Goal: Feedback & Contribution: Leave review/rating

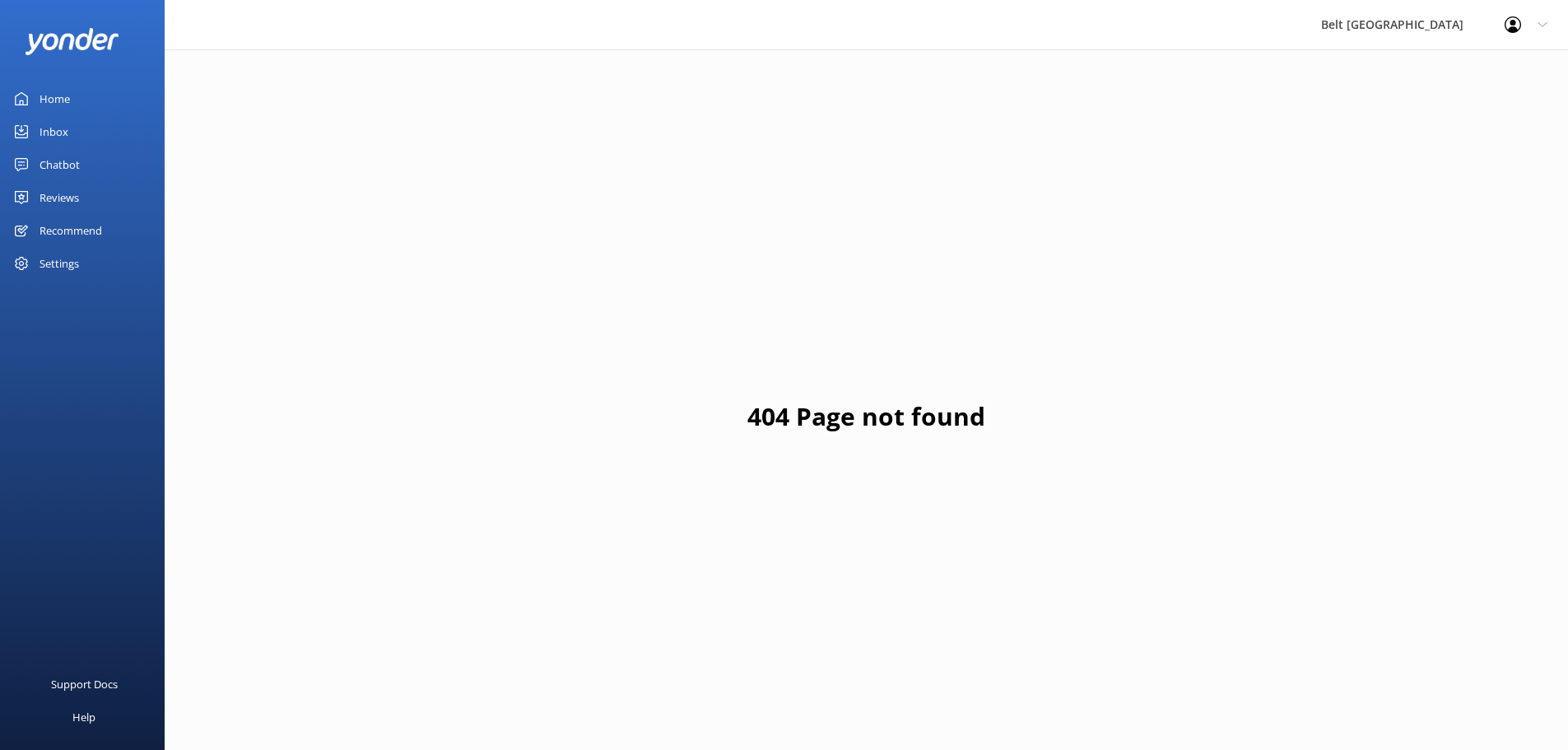
click at [81, 158] on link "Chatbot" at bounding box center [82, 164] width 164 height 33
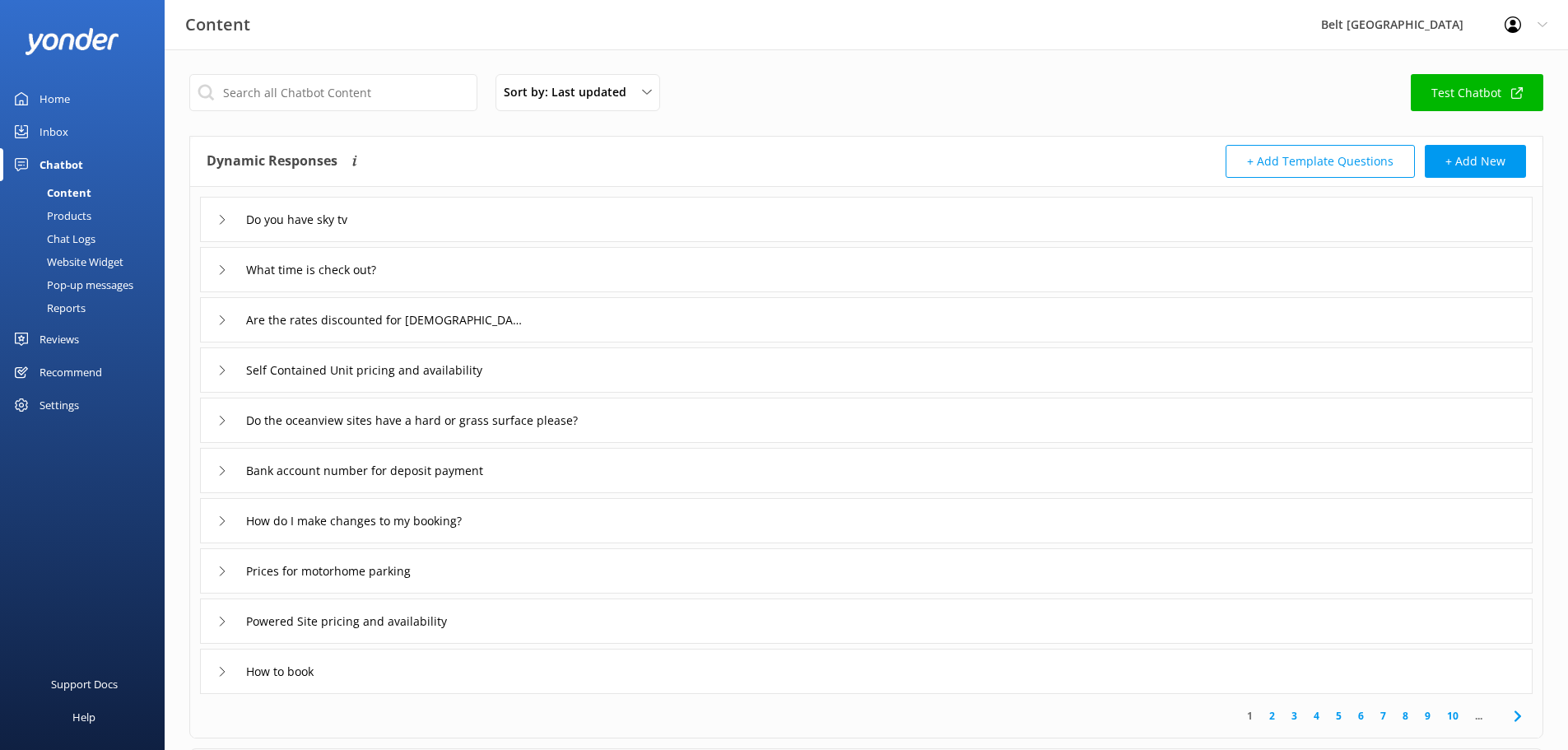
click at [63, 131] on div "Inbox" at bounding box center [54, 131] width 29 height 33
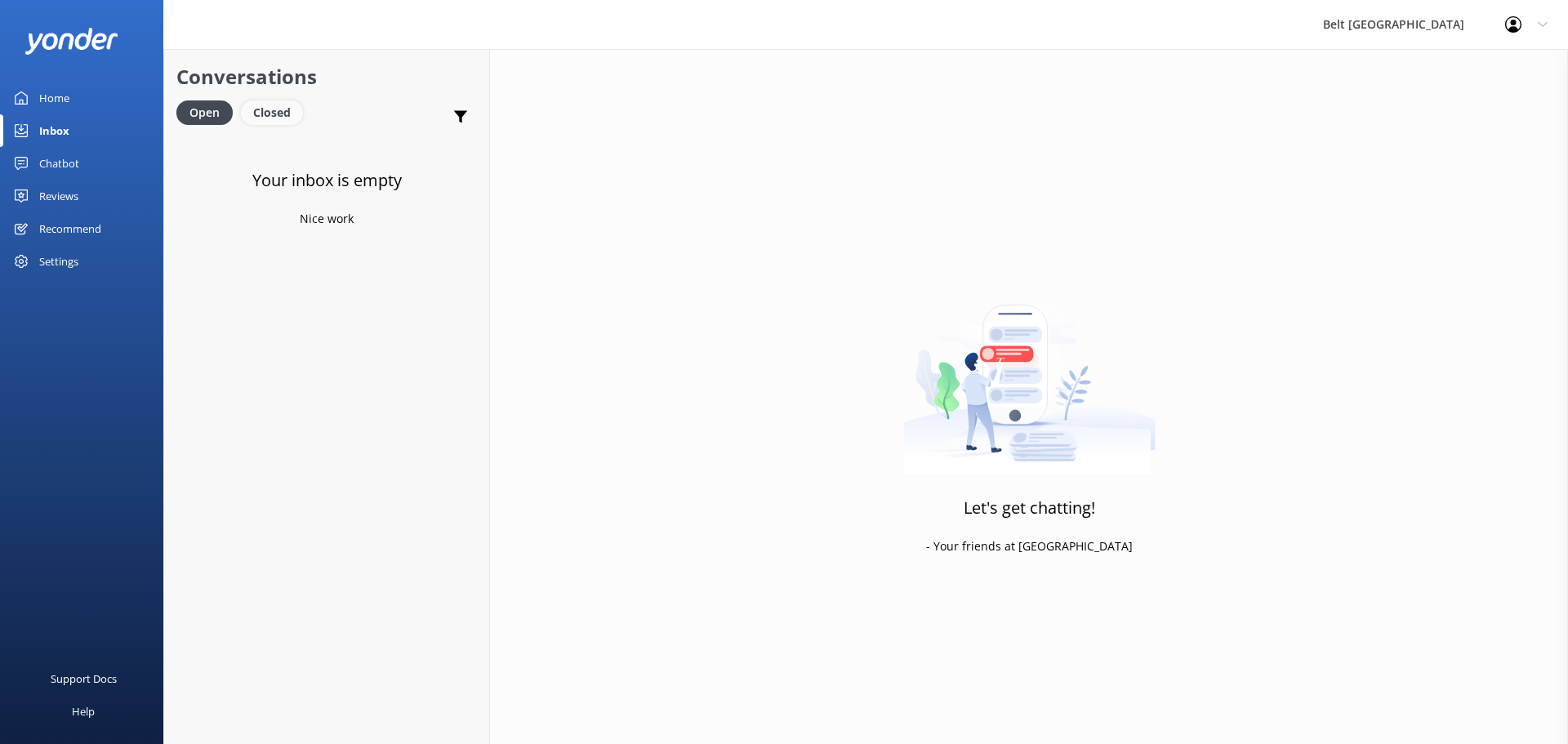
click at [287, 118] on div "Closed" at bounding box center [272, 112] width 62 height 24
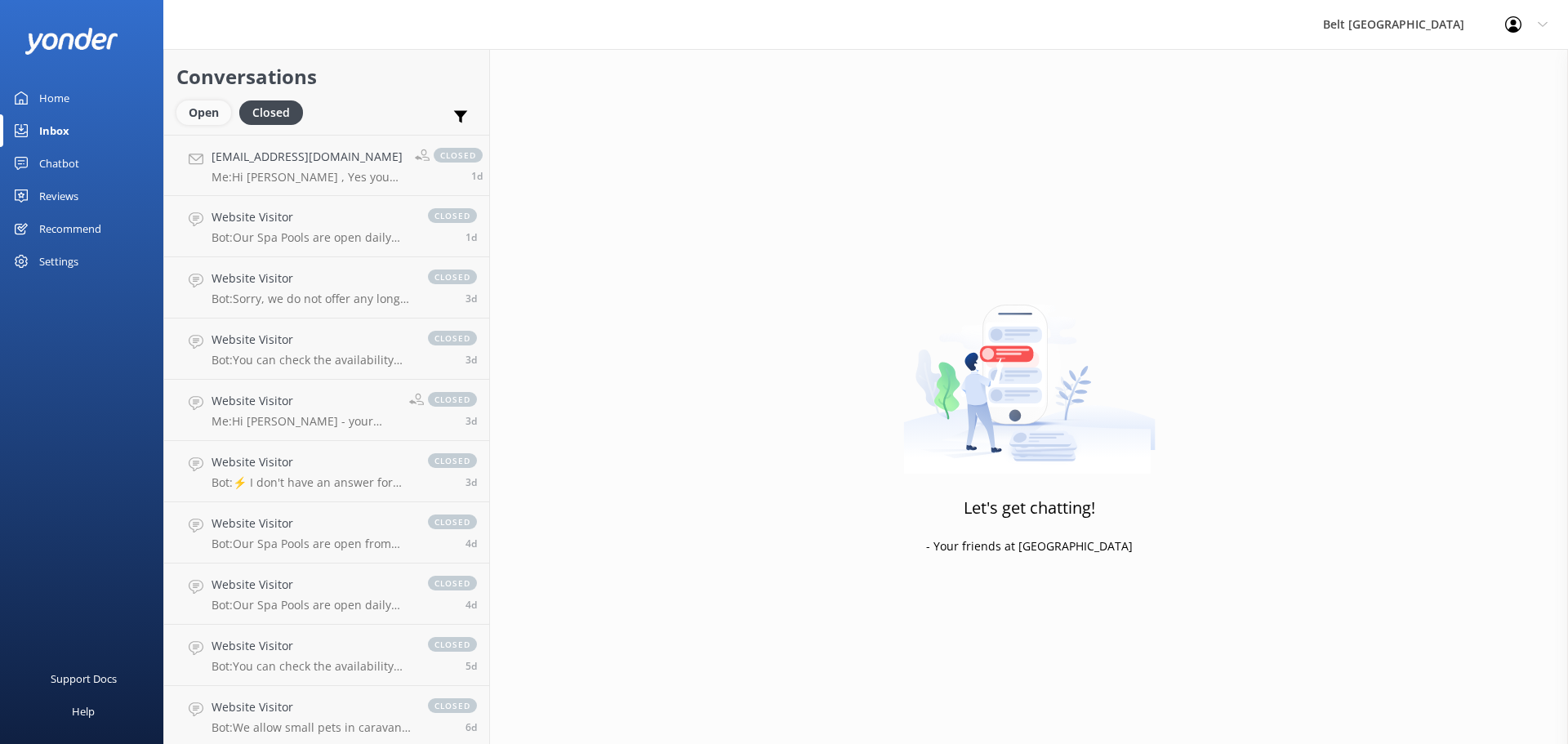
click at [215, 108] on div "Open" at bounding box center [203, 112] width 55 height 24
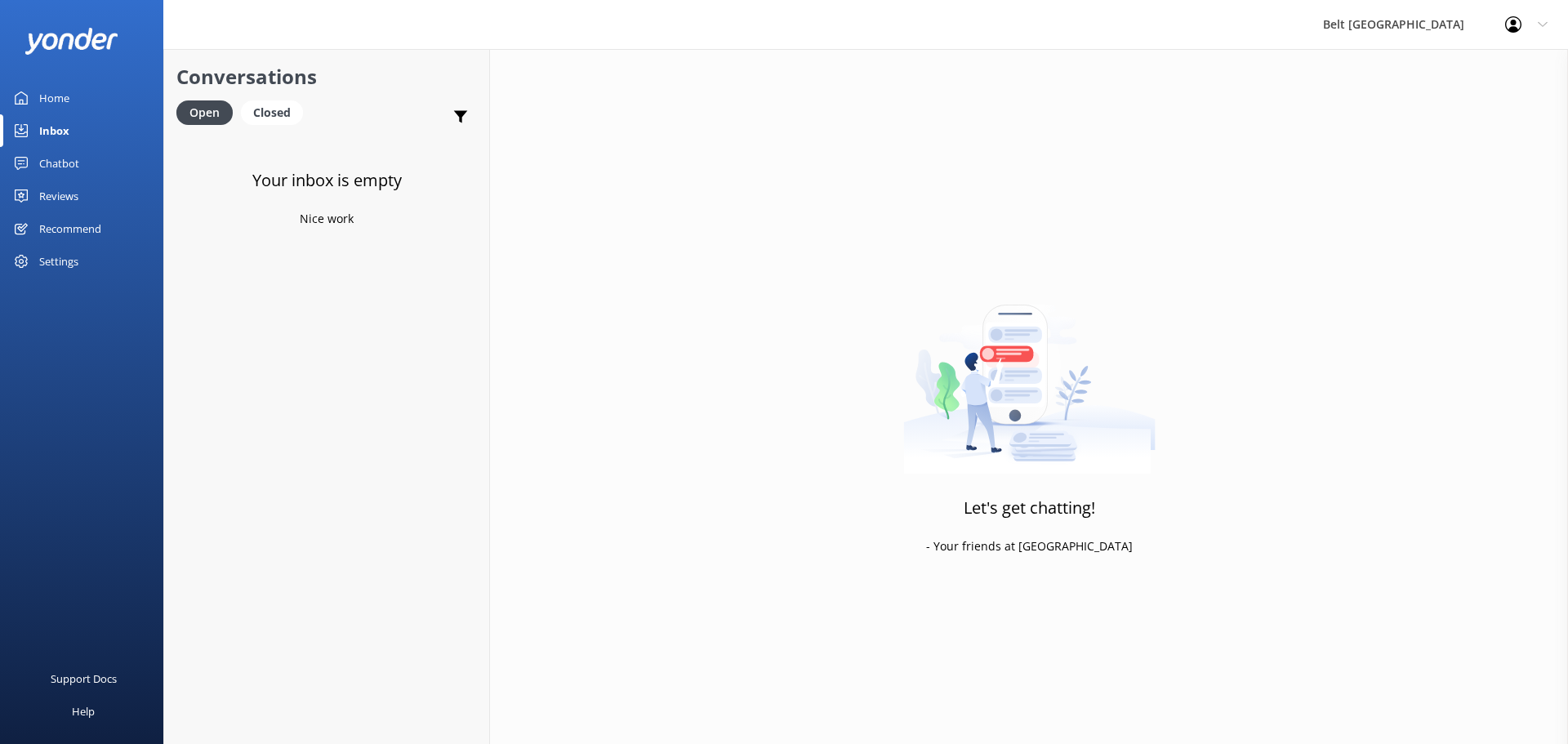
click at [61, 189] on div "Reviews" at bounding box center [59, 196] width 40 height 33
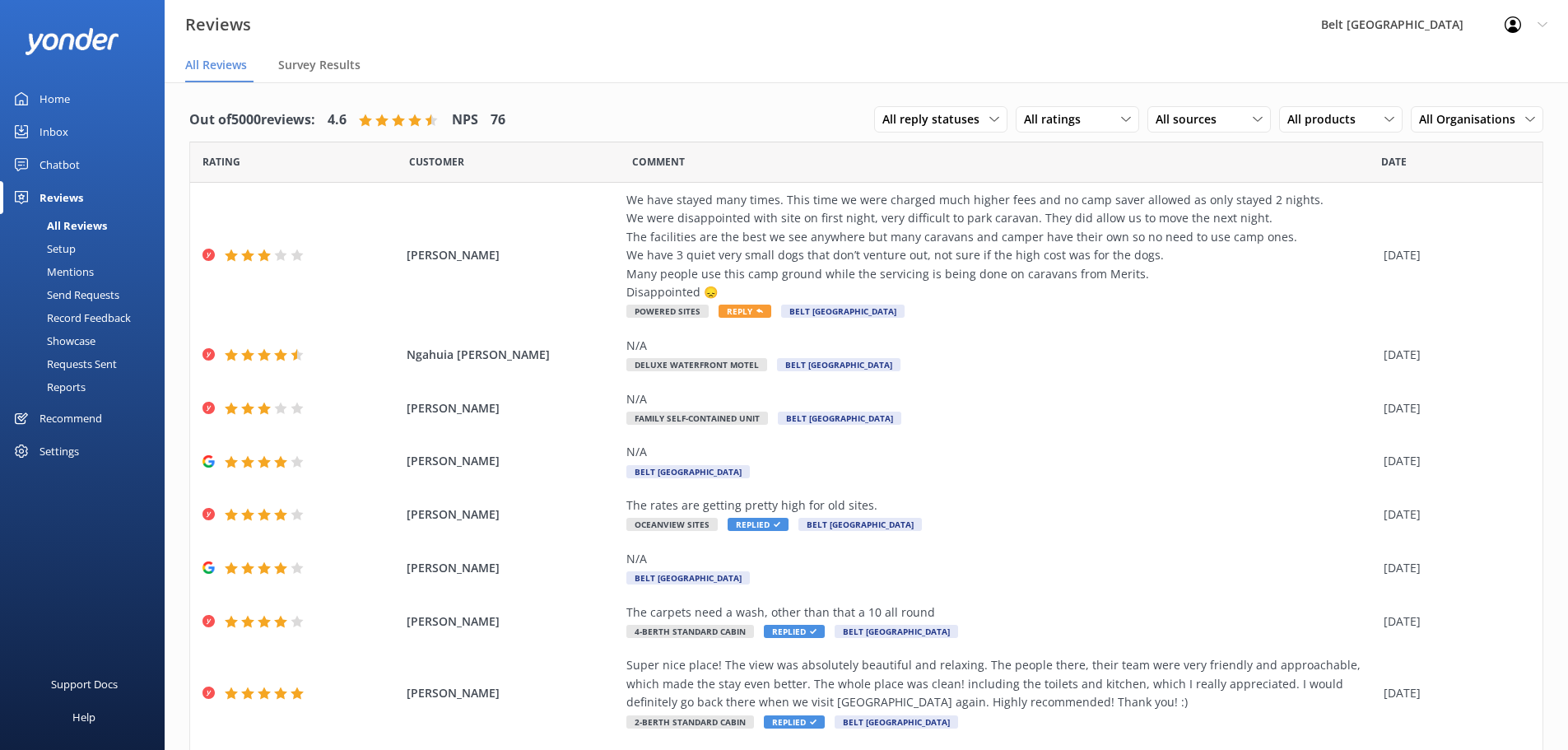
click at [75, 221] on div "All Reviews" at bounding box center [58, 225] width 97 height 23
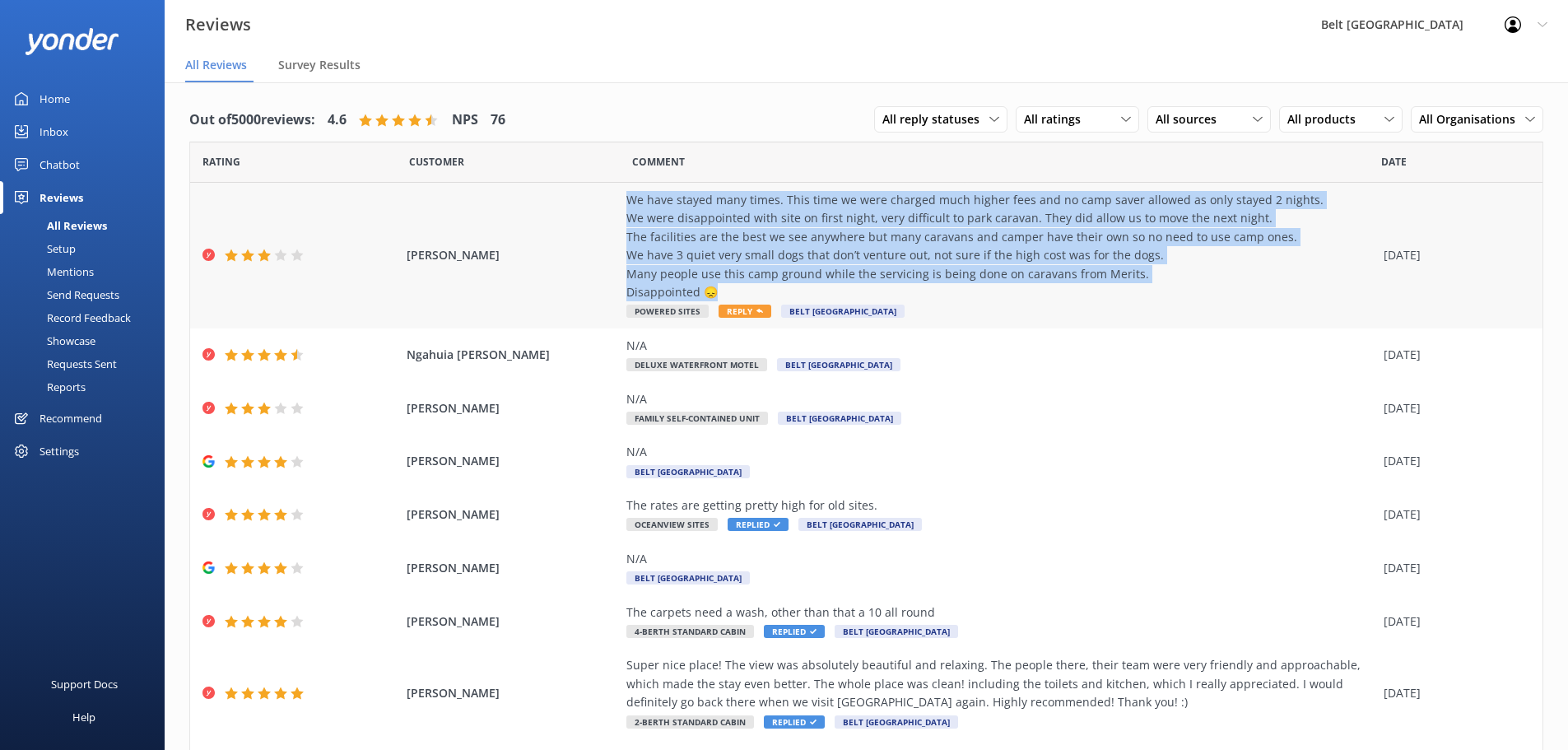
drag, startPoint x: 712, startPoint y: 292, endPoint x: 619, endPoint y: 205, distance: 127.3
click at [626, 205] on div "We have stayed many times. This time we were charged much higher fees and no ca…" at bounding box center [1001, 246] width 749 height 110
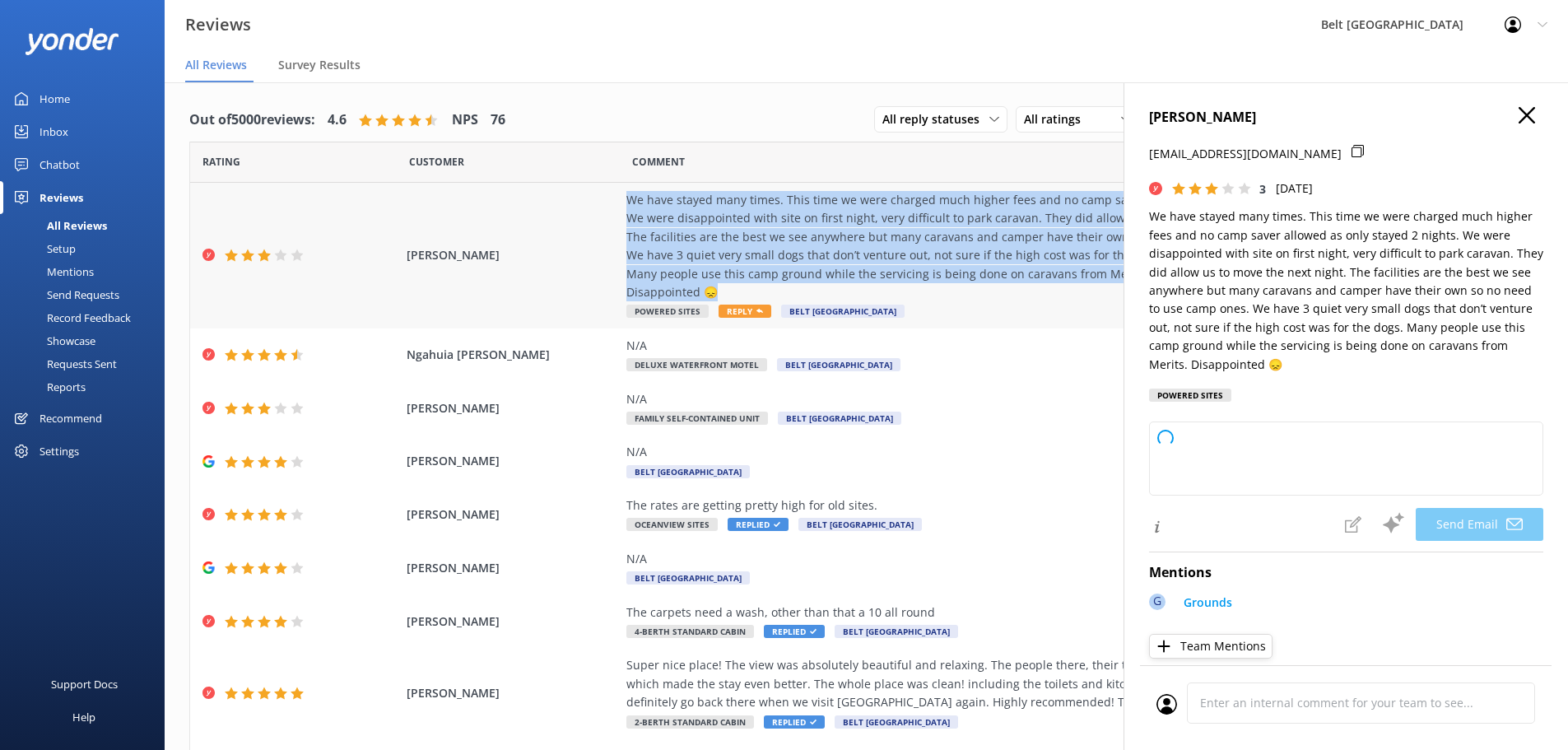
type textarea "Dear [PERSON_NAME], Thank you for taking the time to share your feedback and fo…"
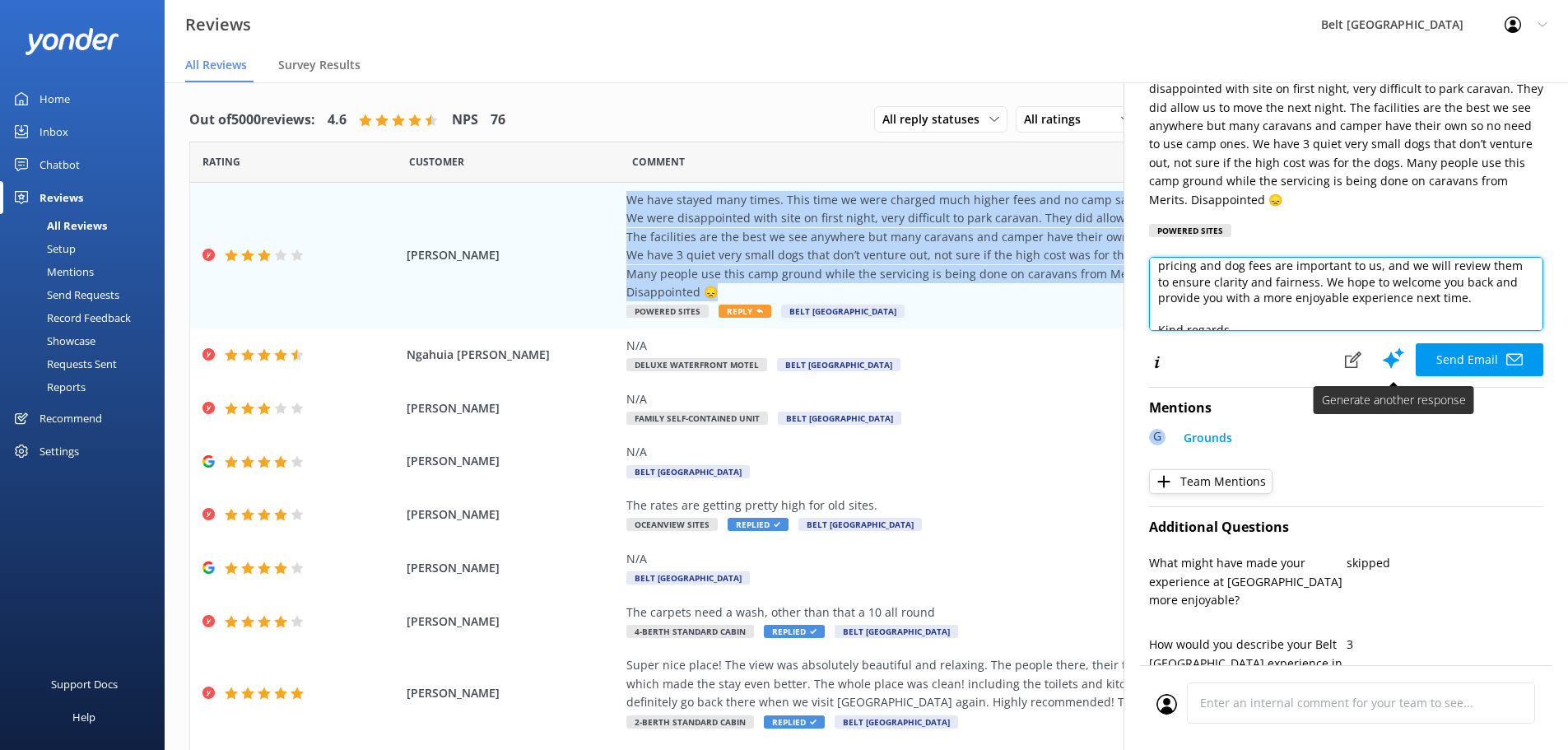
scroll to position [87, 0]
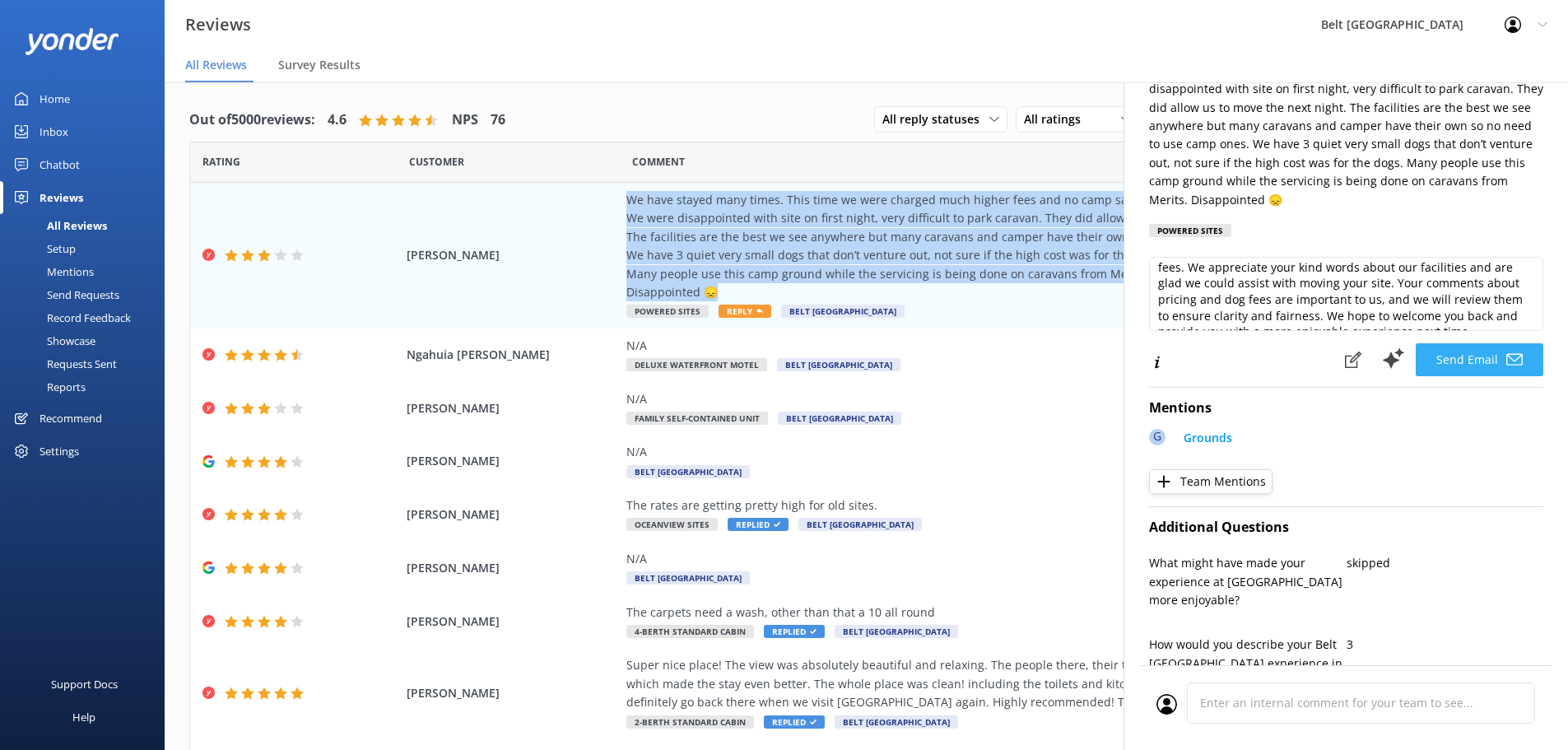
click at [1483, 368] on button "Send Email" at bounding box center [1479, 359] width 128 height 33
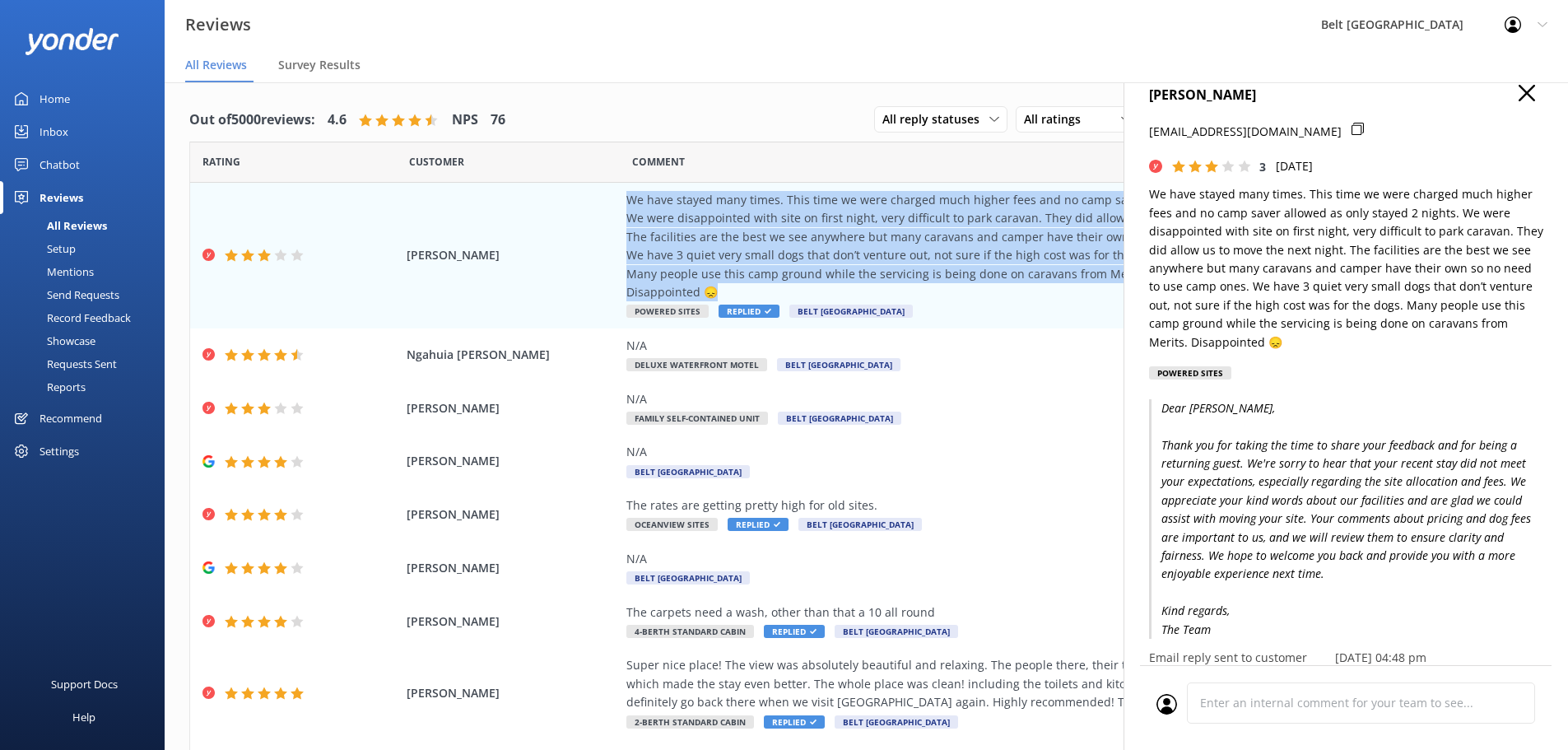
scroll to position [0, 0]
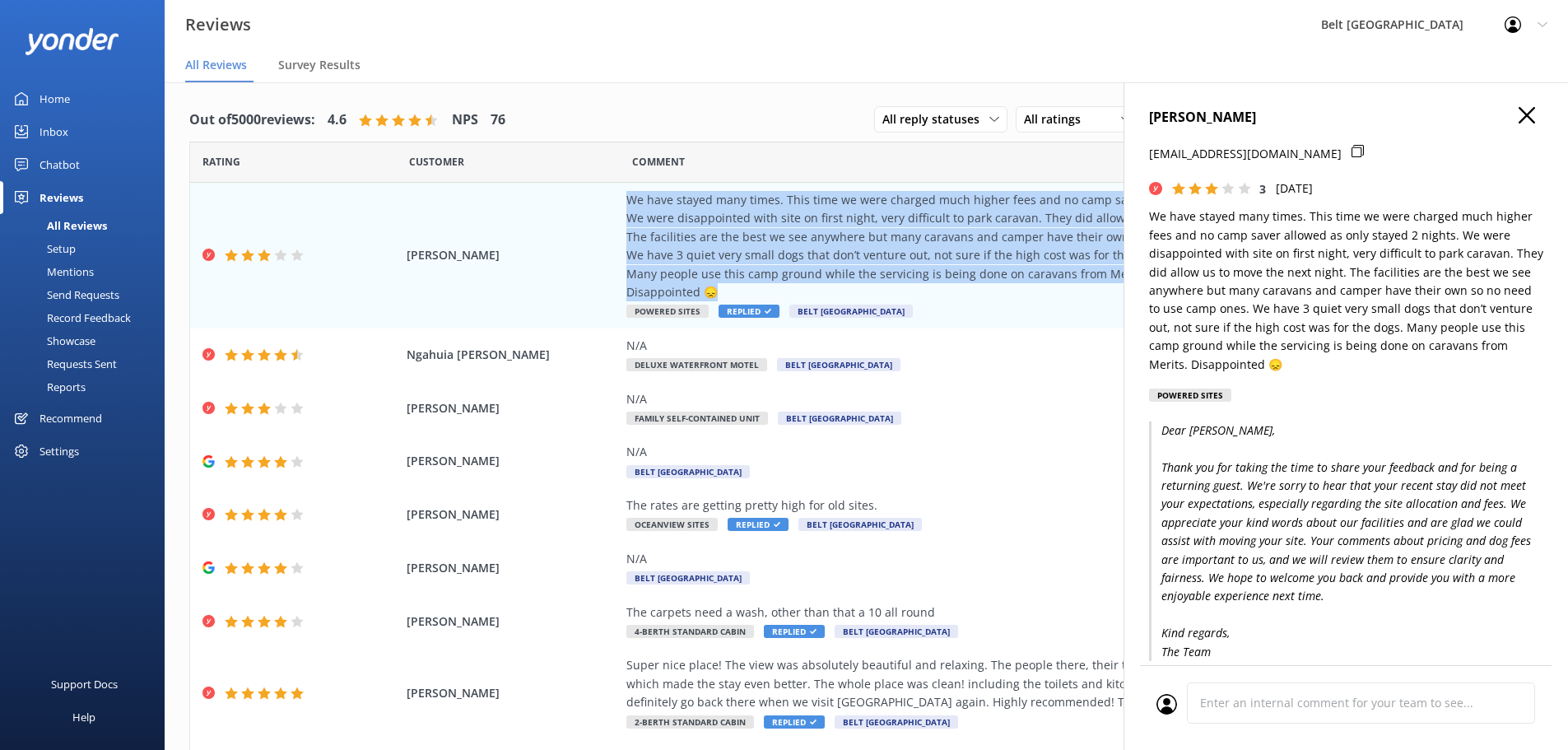
click at [1519, 111] on use "button" at bounding box center [1526, 114] width 16 height 16
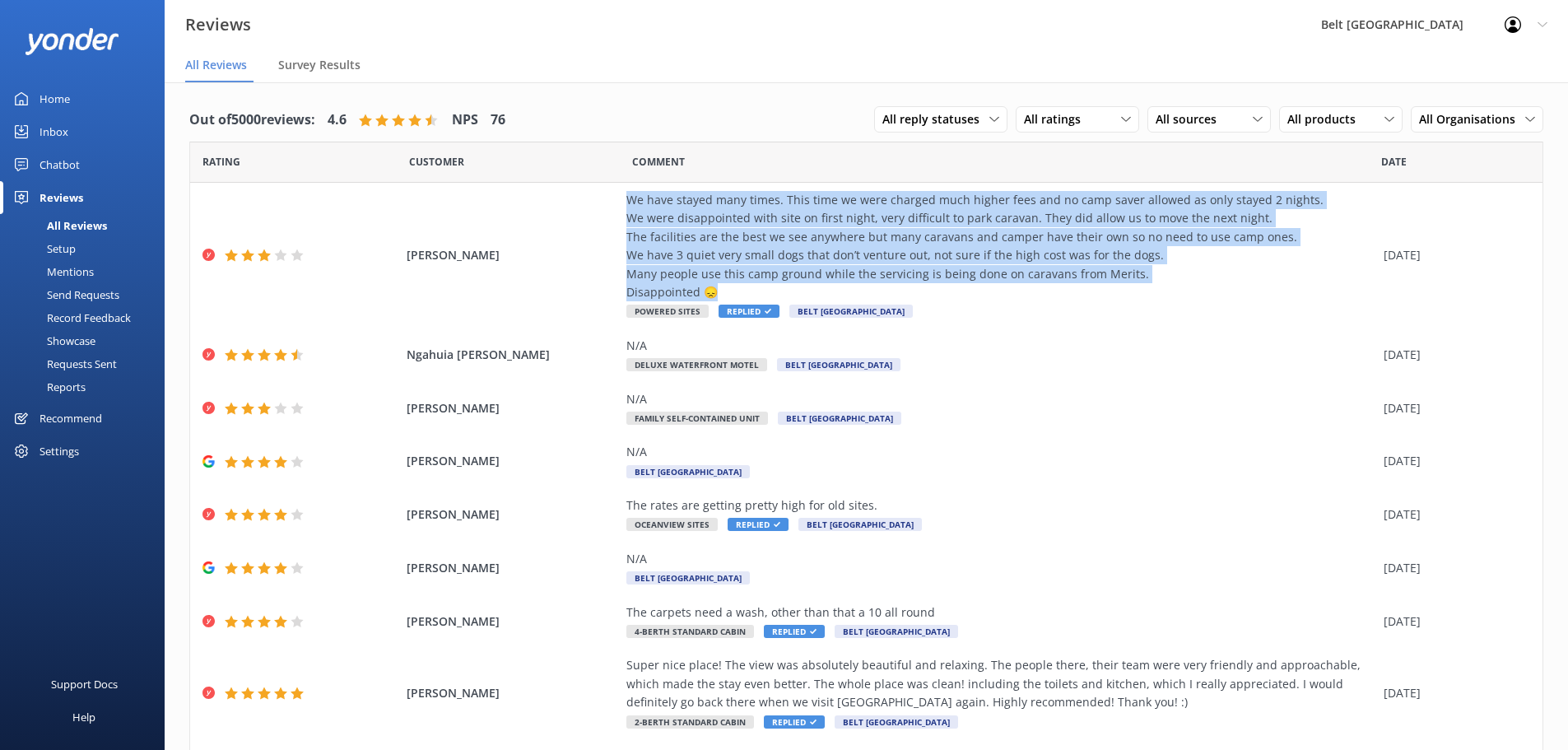
click at [67, 163] on div "Chatbot" at bounding box center [60, 164] width 41 height 33
